Goal: Transaction & Acquisition: Purchase product/service

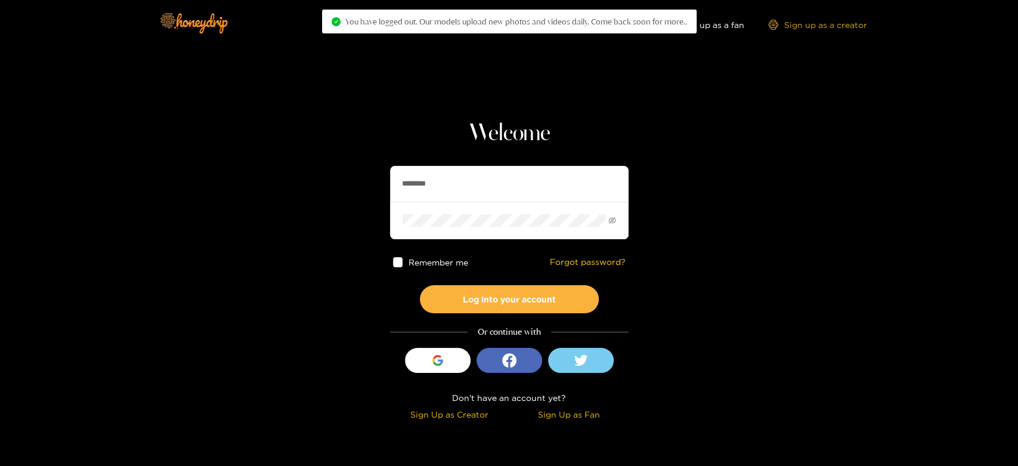
click at [814, 26] on link "Sign up as a creator" at bounding box center [817, 25] width 99 height 10
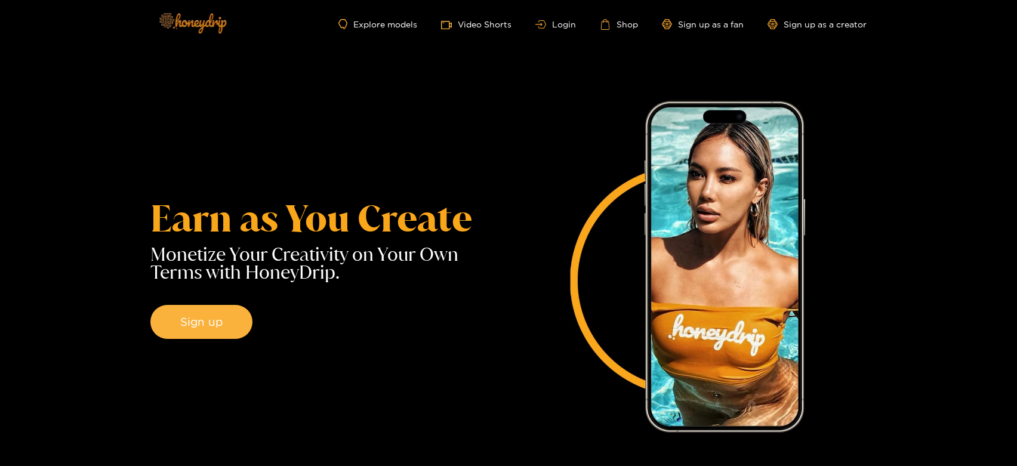
click at [174, 19] on img at bounding box center [192, 23] width 84 height 50
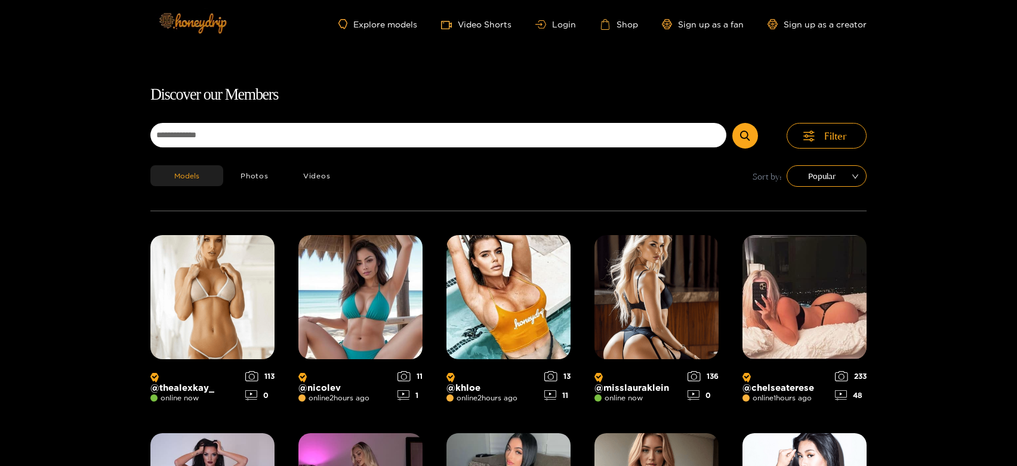
click at [167, 20] on img at bounding box center [192, 23] width 84 height 50
click at [604, 24] on icon at bounding box center [605, 24] width 11 height 11
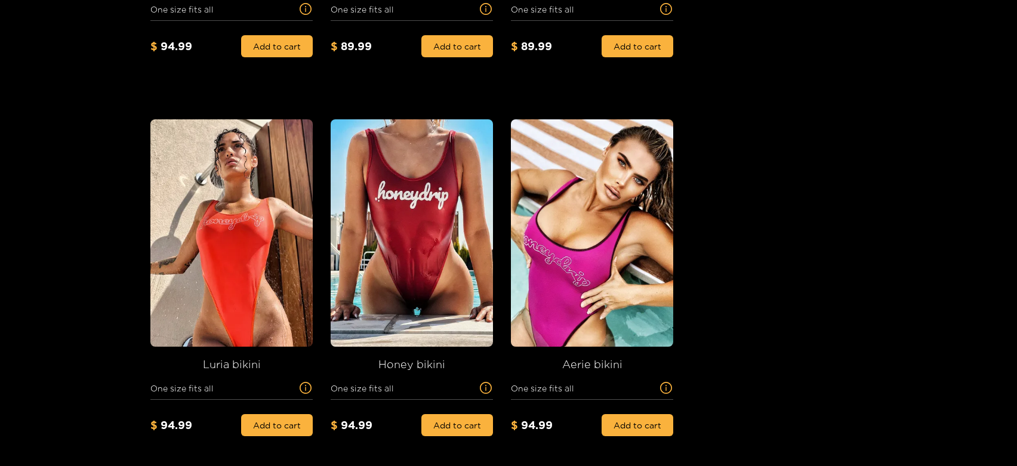
scroll to position [411, 0]
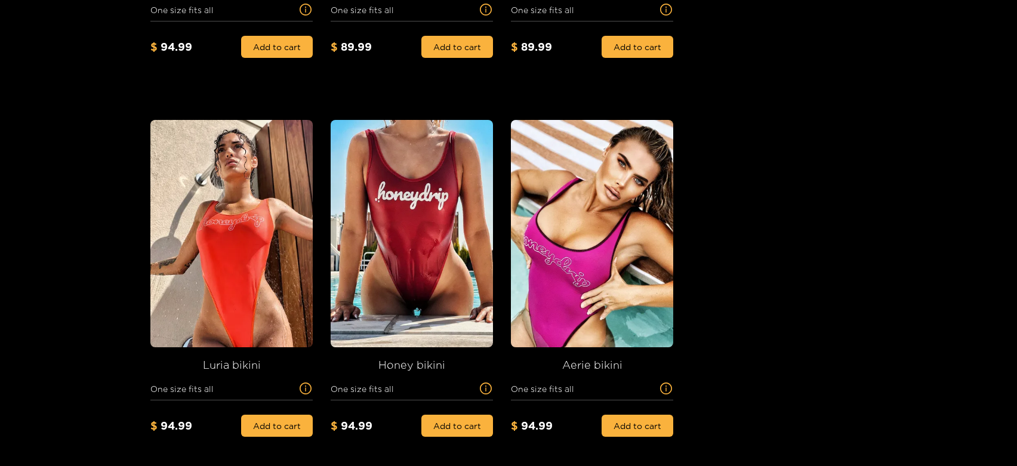
click at [240, 211] on img at bounding box center [231, 233] width 162 height 227
click at [435, 223] on img at bounding box center [411, 233] width 162 height 227
click at [484, 400] on div "$ 94.99 Add to cart" at bounding box center [411, 418] width 162 height 37
click at [486, 389] on icon "info-circle" at bounding box center [485, 388] width 1 height 6
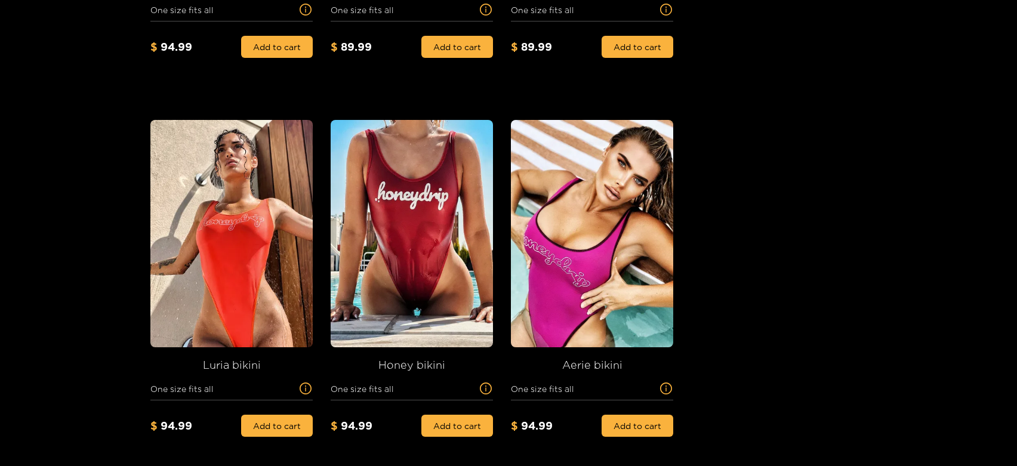
click at [606, 249] on img at bounding box center [592, 233] width 162 height 227
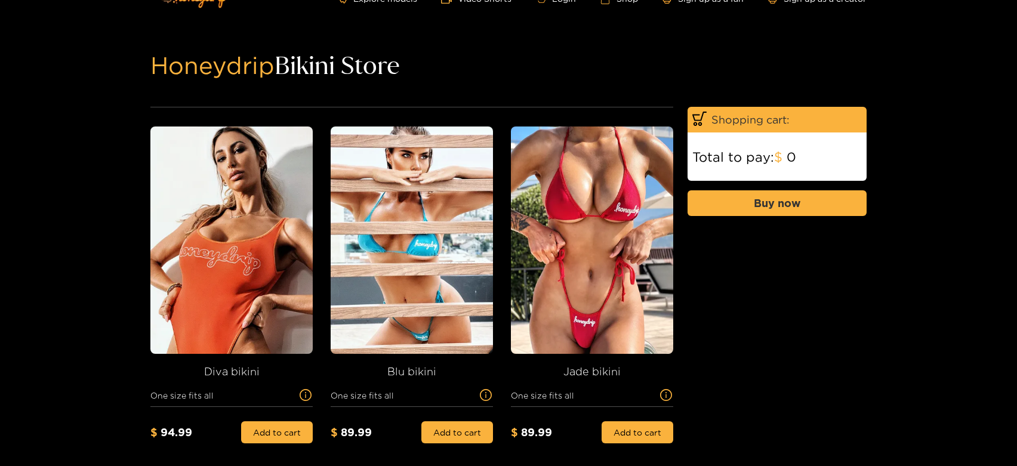
click at [606, 249] on img at bounding box center [592, 239] width 162 height 227
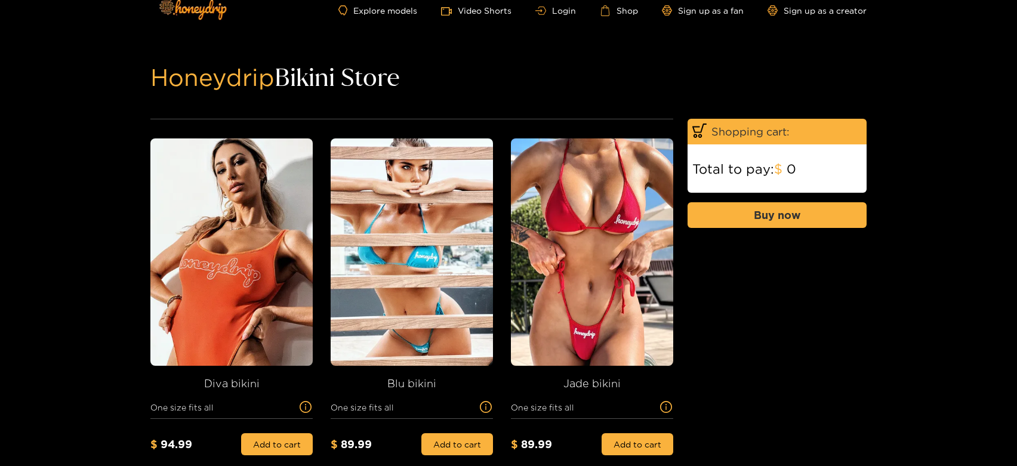
scroll to position [13, 0]
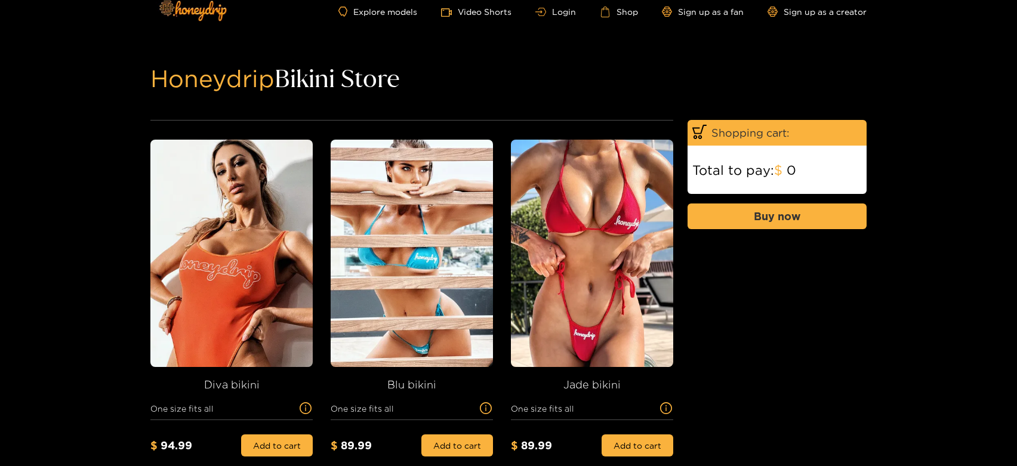
click at [368, 255] on img at bounding box center [411, 253] width 162 height 227
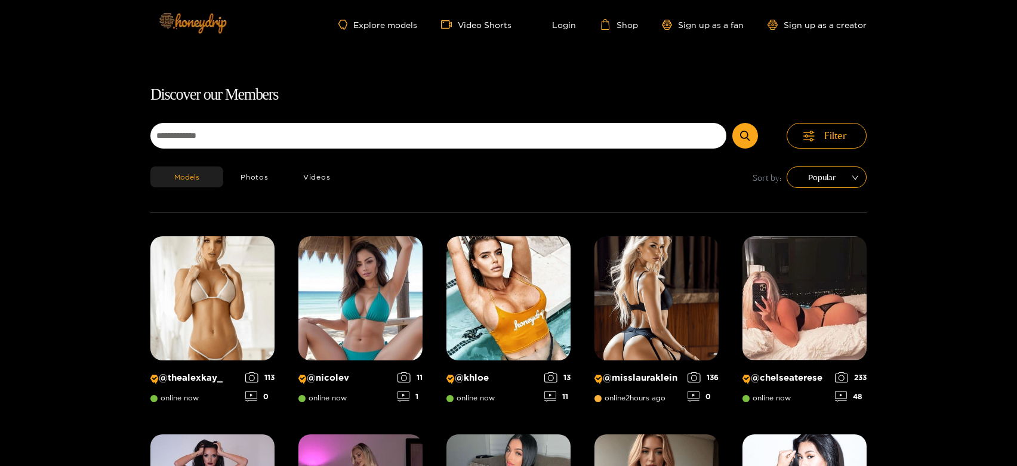
click at [199, 27] on img at bounding box center [192, 23] width 84 height 50
